Goal: Navigation & Orientation: Find specific page/section

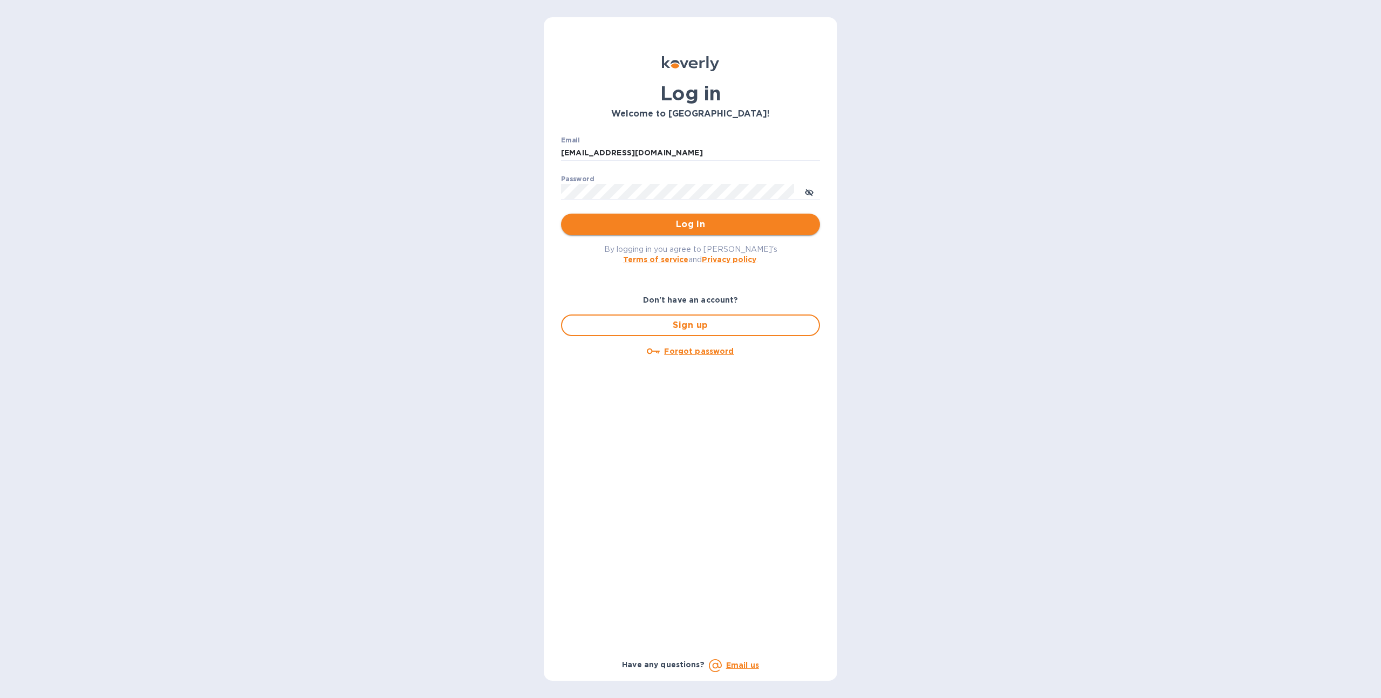
click at [628, 221] on span "Log in" at bounding box center [691, 224] width 242 height 13
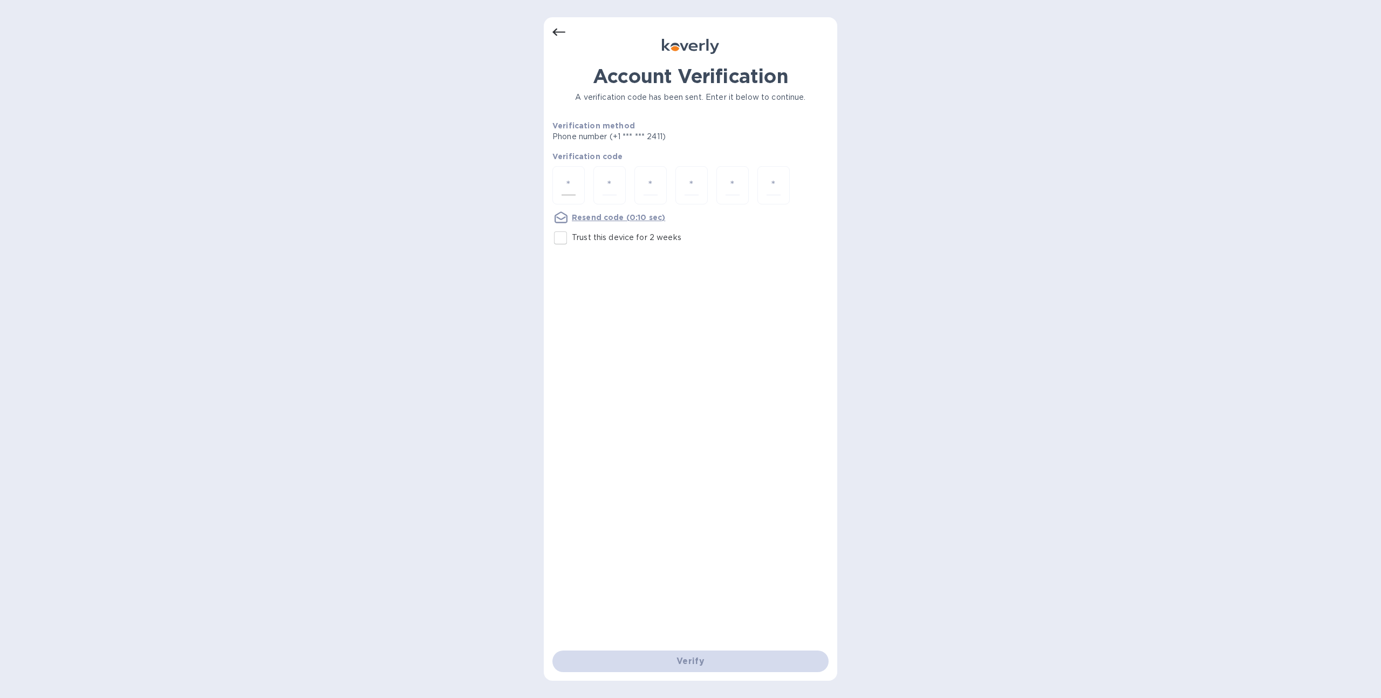
click at [575, 190] on input "number" at bounding box center [569, 185] width 14 height 20
type input "5"
type input "2"
type input "5"
type input "0"
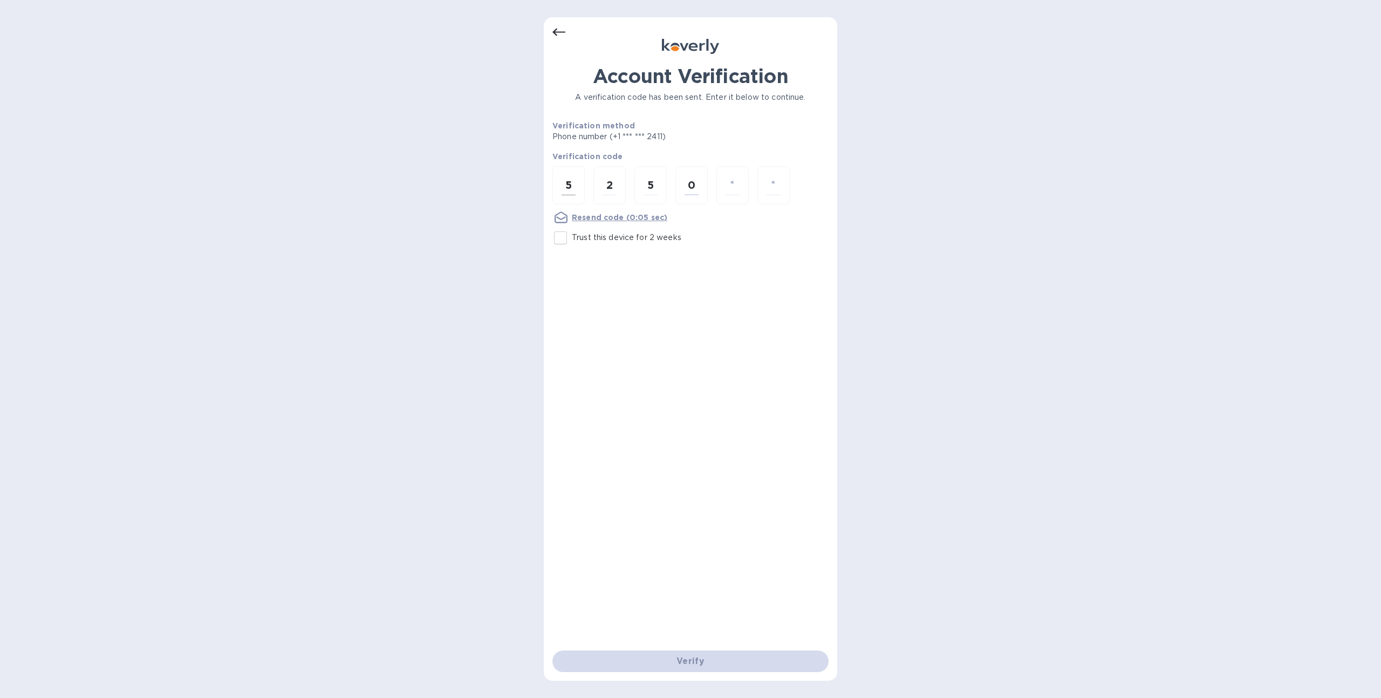
type input "3"
type input "9"
